Goal: Task Accomplishment & Management: Manage account settings

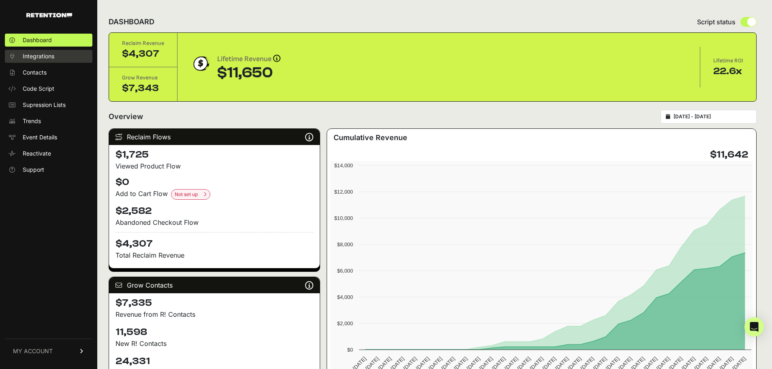
click at [48, 57] on span "Integrations" at bounding box center [39, 56] width 32 height 8
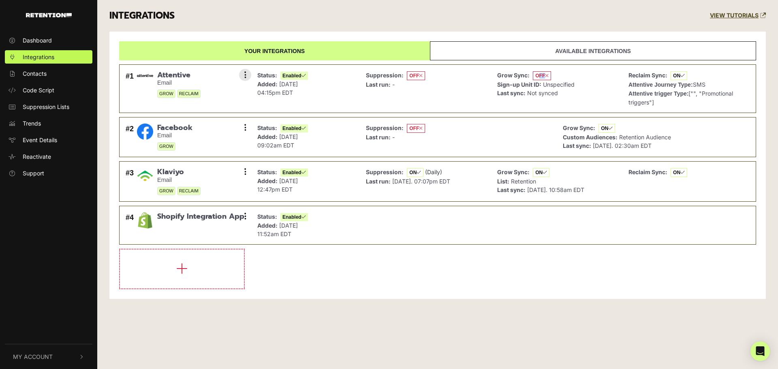
drag, startPoint x: 548, startPoint y: 75, endPoint x: 539, endPoint y: 75, distance: 8.9
click at [539, 75] on span "OFF" at bounding box center [542, 75] width 18 height 9
click at [243, 69] on button at bounding box center [245, 75] width 12 height 12
click at [190, 74] on link "Settings" at bounding box center [195, 76] width 77 height 18
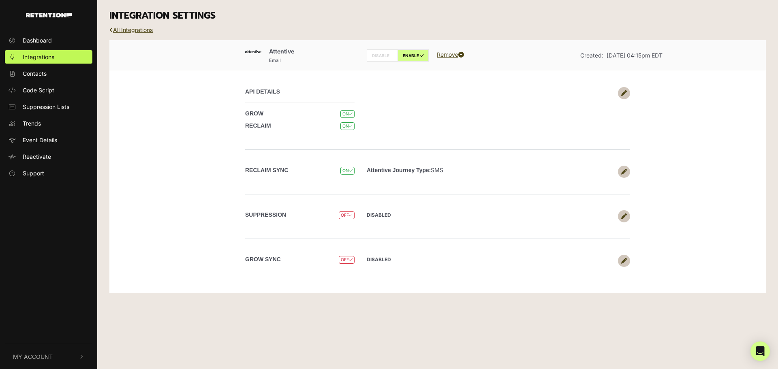
click at [625, 258] on icon at bounding box center [624, 261] width 6 height 6
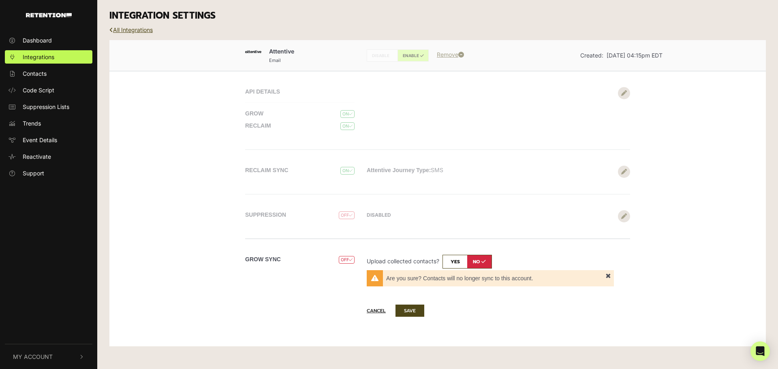
click at [456, 263] on input "checkbox" at bounding box center [467, 262] width 49 height 14
checkbox input "true"
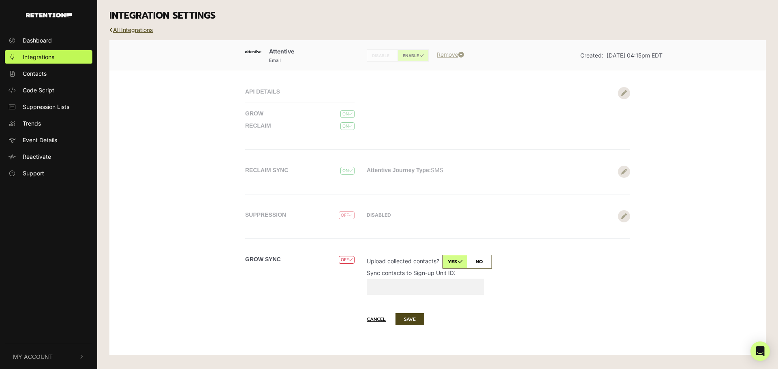
click at [409, 288] on input "Sync contacts to Sign-up Unit ID:" at bounding box center [426, 287] width 118 height 16
